Goal: Task Accomplishment & Management: Use online tool/utility

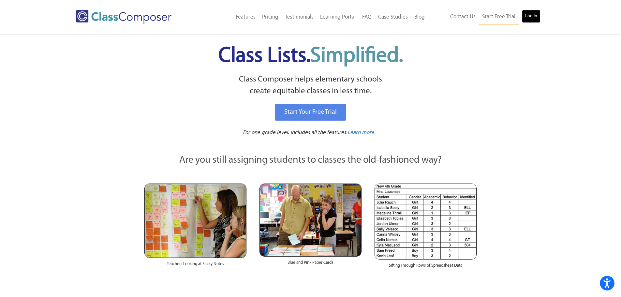
click at [535, 17] on link "Log In" at bounding box center [531, 16] width 19 height 13
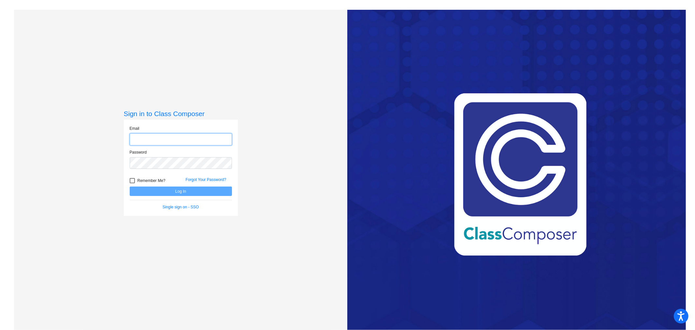
click at [174, 141] on input "email" at bounding box center [181, 139] width 102 height 12
type input "erinn.mahoney@monroe.k12.nj.us"
click at [130, 186] on button "Log In" at bounding box center [181, 190] width 102 height 9
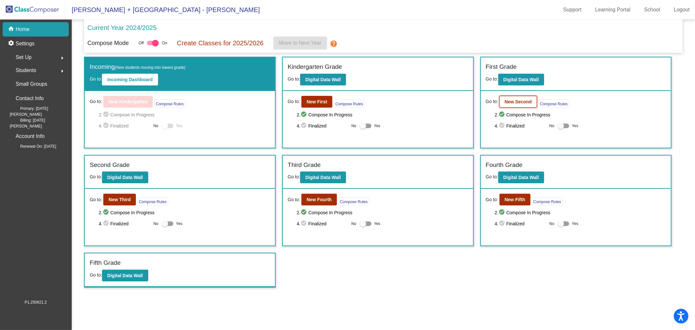
click at [521, 102] on b "New Second" at bounding box center [518, 101] width 27 height 5
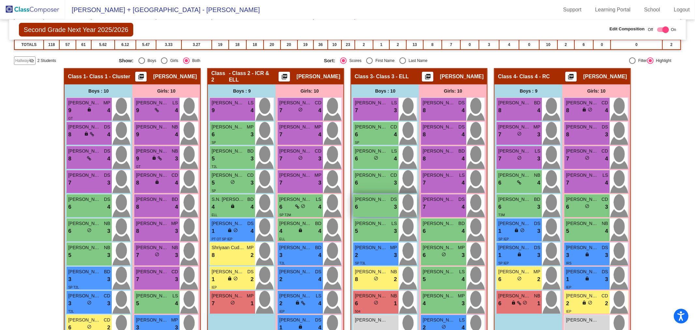
scroll to position [130, 0]
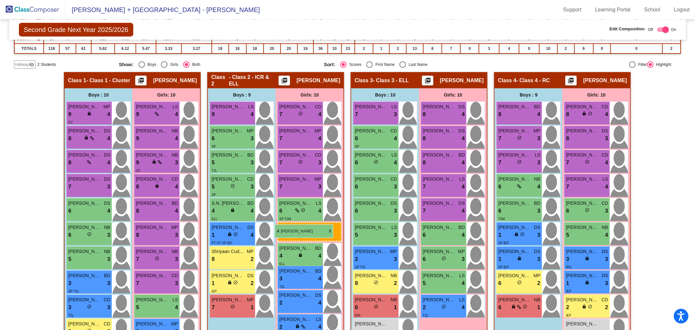
drag, startPoint x: 444, startPoint y: 310, endPoint x: 275, endPoint y: 224, distance: 189.8
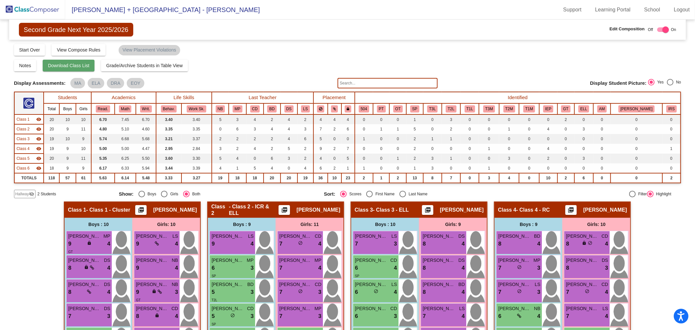
scroll to position [0, 0]
click at [47, 5] on img at bounding box center [32, 9] width 65 height 19
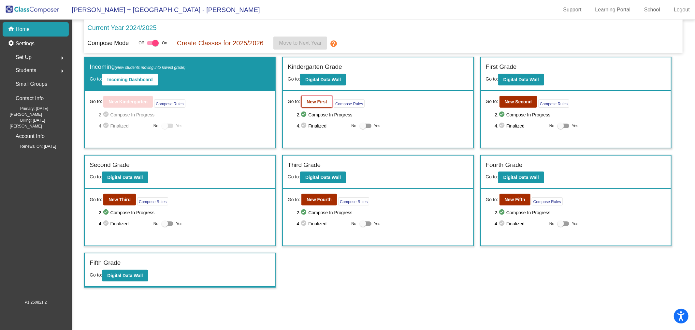
click at [317, 99] on b "New First" at bounding box center [317, 101] width 21 height 5
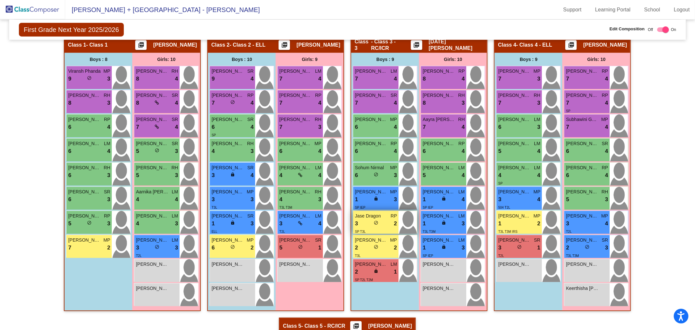
scroll to position [168, 0]
